Goal: Transaction & Acquisition: Purchase product/service

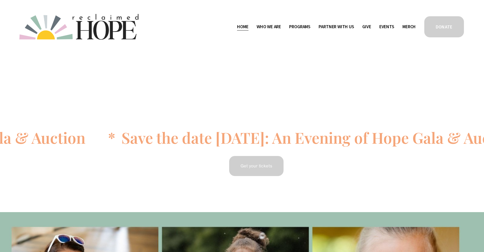
click at [453, 28] on link "DONATE" at bounding box center [444, 27] width 41 height 23
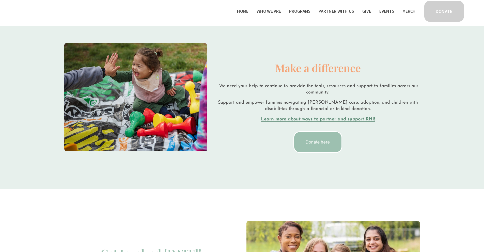
scroll to position [954, 0]
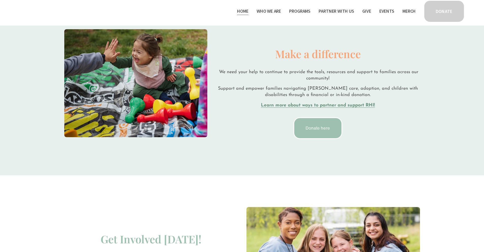
click at [323, 125] on link "Donate here" at bounding box center [318, 128] width 49 height 22
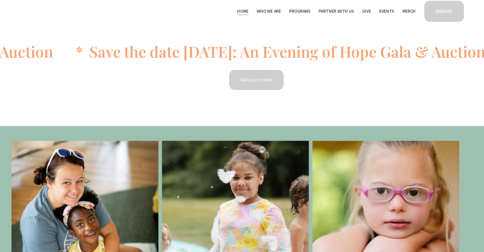
scroll to position [0, 0]
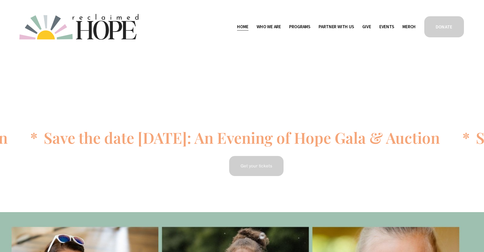
click at [0, 0] on span "Staff & Board" at bounding box center [0, 0] width 0 height 0
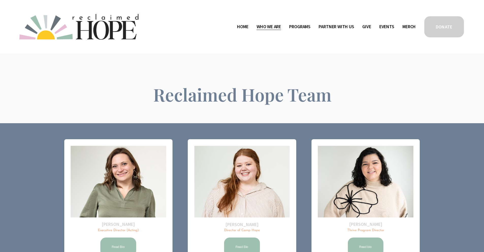
click at [369, 26] on link "Give" at bounding box center [367, 27] width 9 height 8
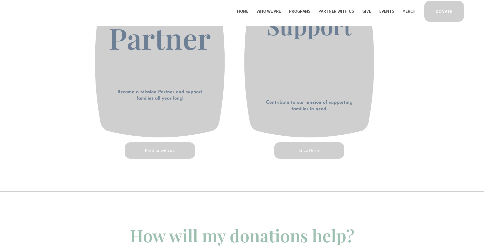
scroll to position [268, 0]
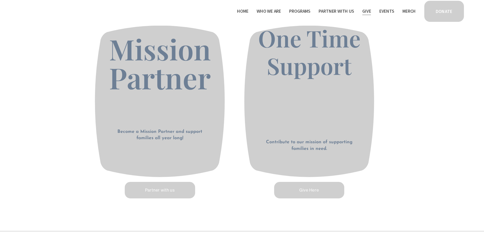
click at [158, 193] on link "Partner with us" at bounding box center [160, 190] width 72 height 18
click at [313, 196] on link "Give Here" at bounding box center [310, 190] width 72 height 18
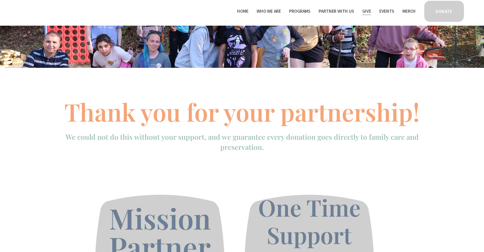
scroll to position [0, 0]
